Goal: Navigation & Orientation: Find specific page/section

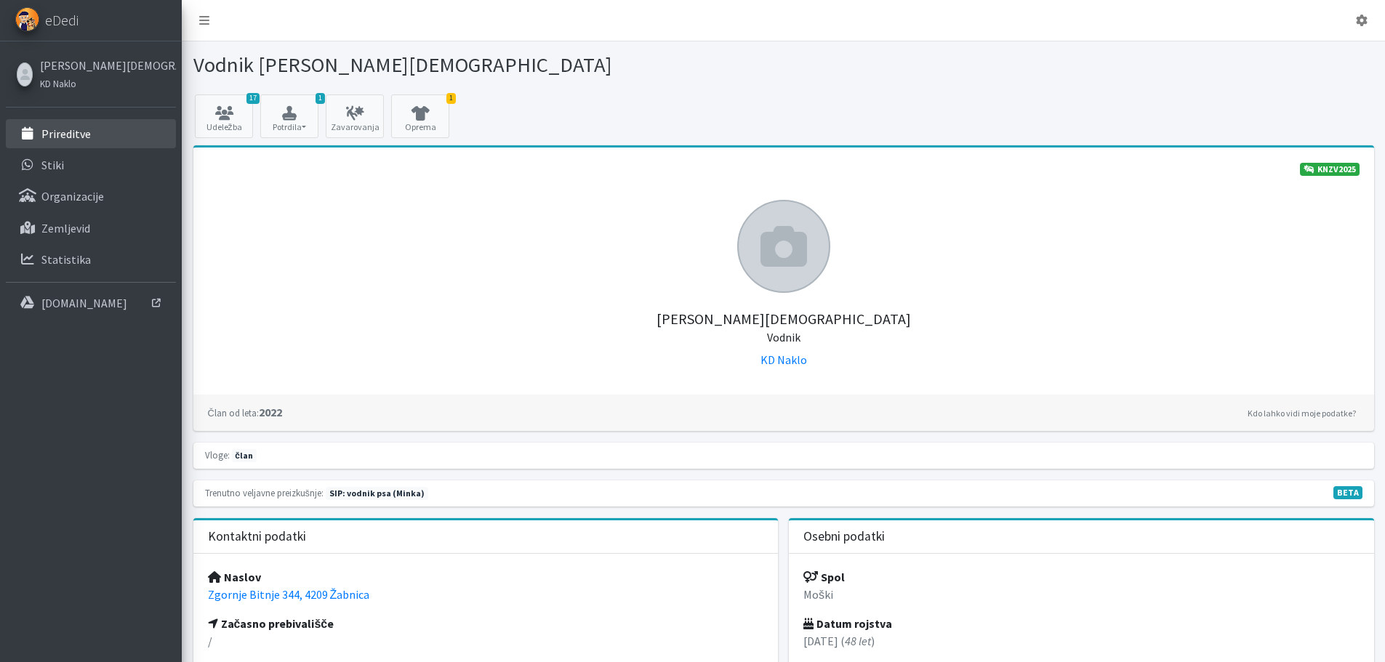
click at [72, 134] on p "Prireditve" at bounding box center [65, 134] width 49 height 15
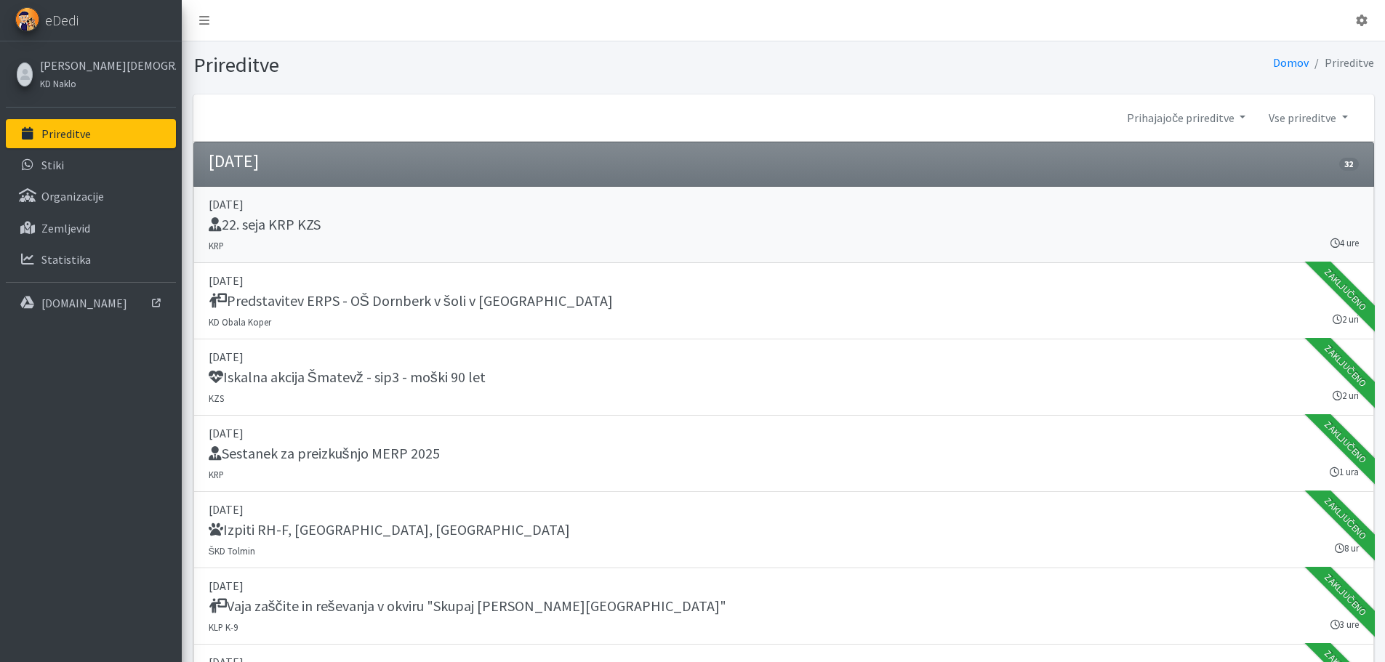
click at [292, 228] on h5 "22. seja KRP KZS" at bounding box center [265, 224] width 112 height 17
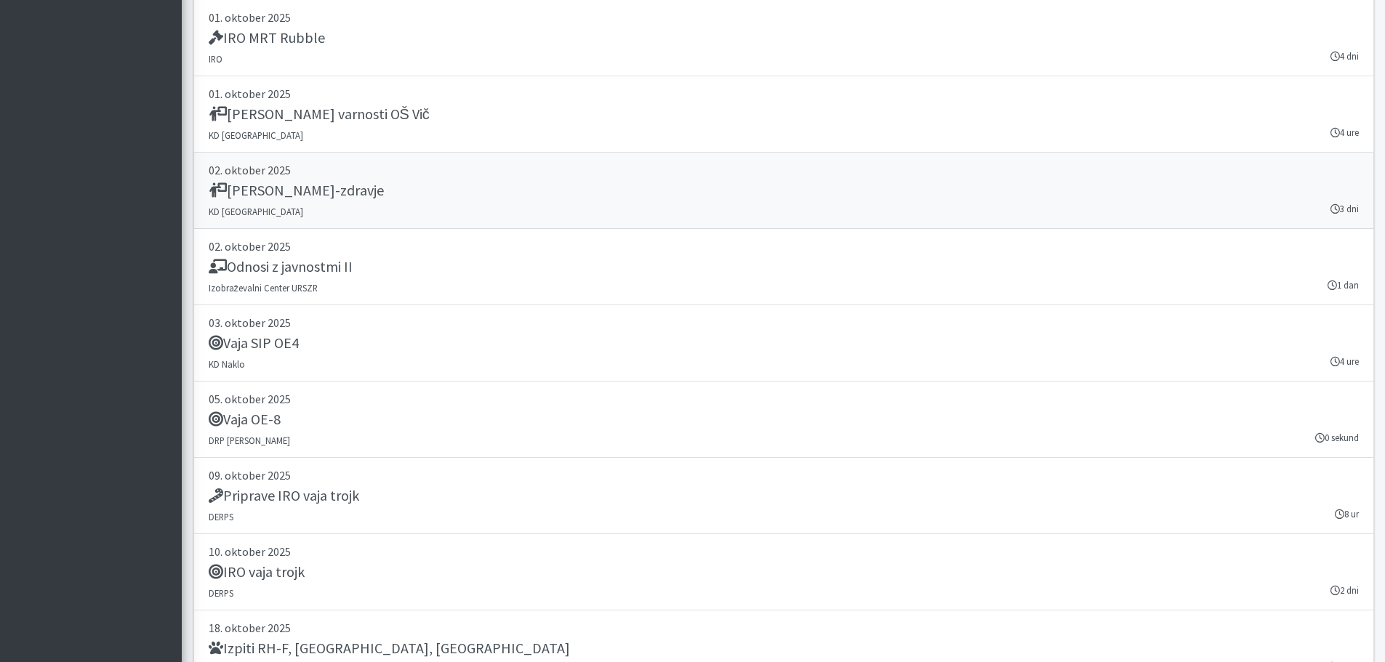
scroll to position [2690, 0]
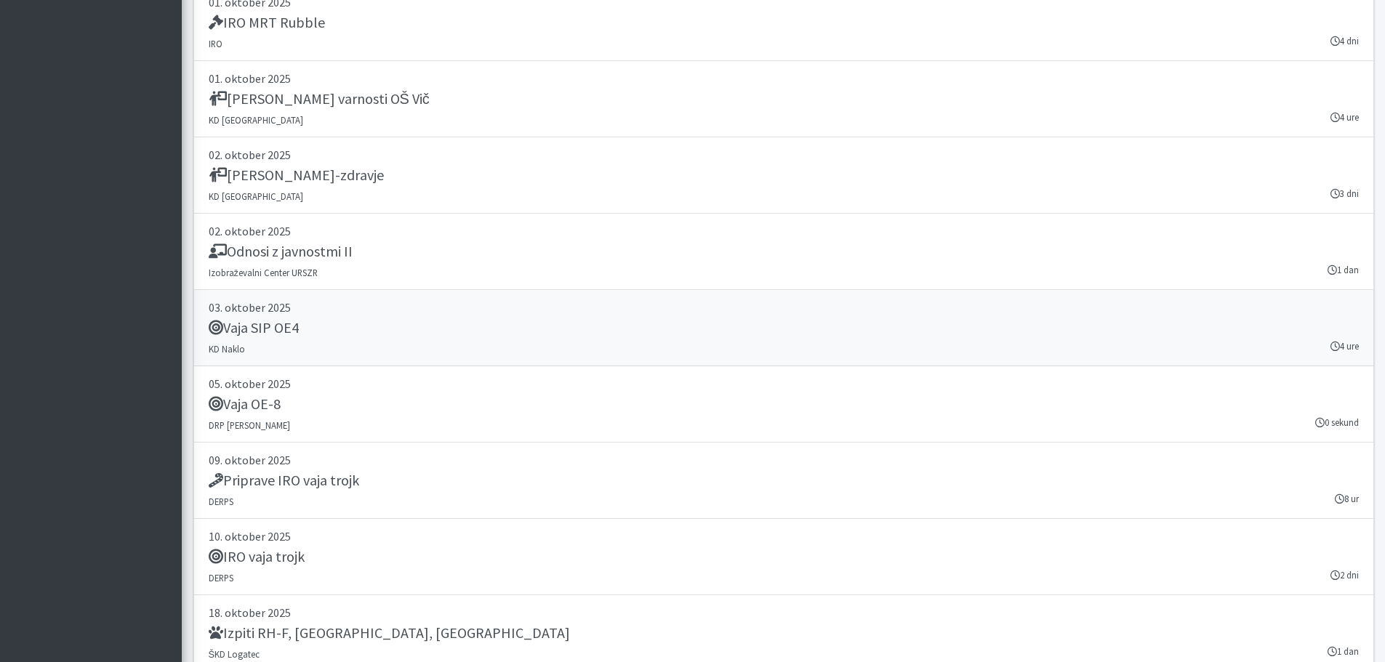
click at [298, 327] on h5 "Vaja SIP OE4" at bounding box center [254, 327] width 90 height 17
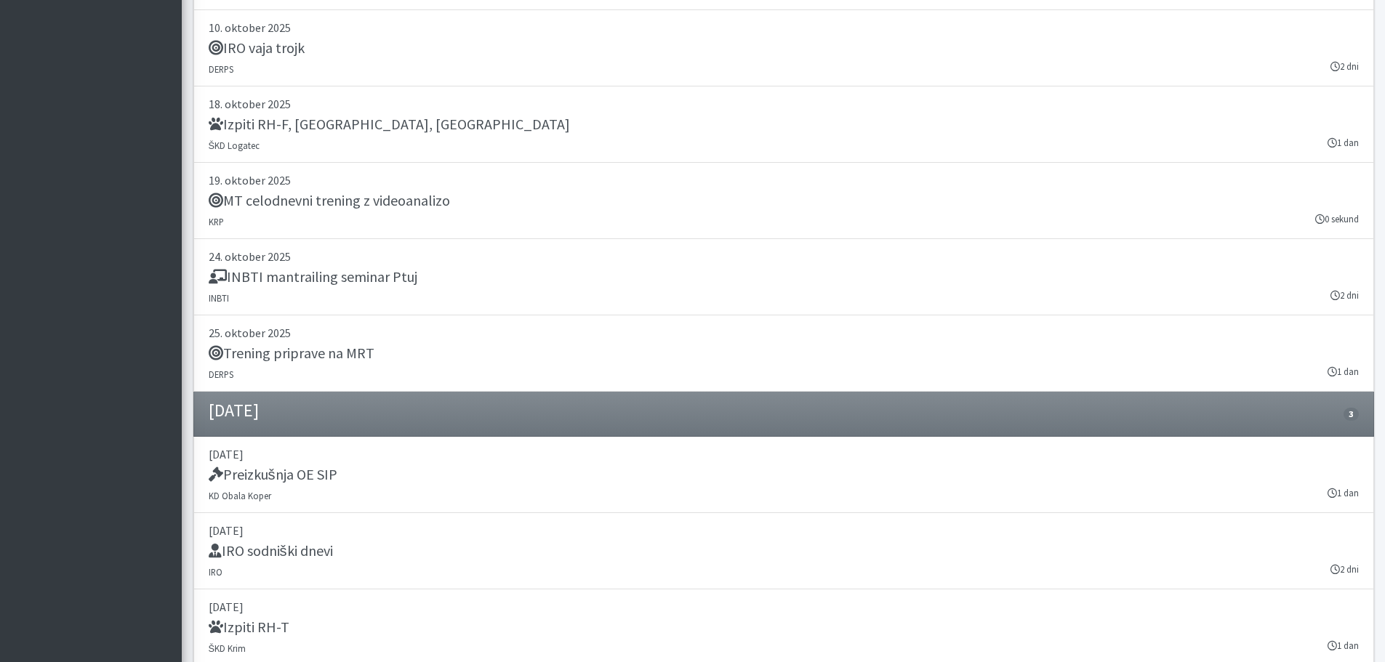
scroll to position [3256, 0]
